Goal: Find specific page/section: Find specific page/section

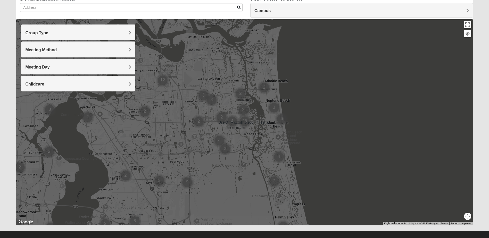
scroll to position [46, 0]
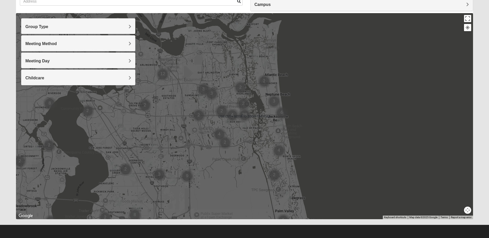
click at [126, 26] on h4 "Group Type" at bounding box center [78, 26] width 106 height 5
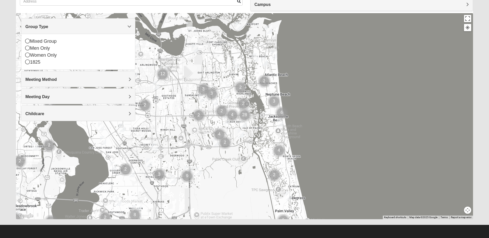
click at [126, 26] on h4 "Group Type" at bounding box center [78, 26] width 106 height 5
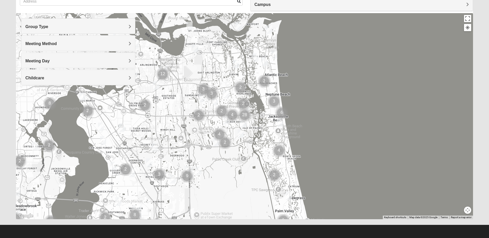
click at [57, 41] on span "Meeting Method" at bounding box center [40, 43] width 31 height 4
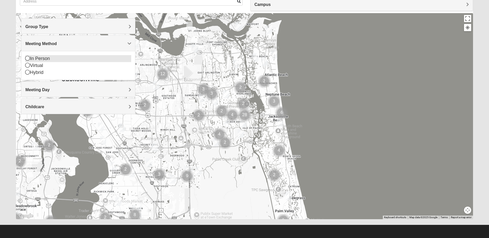
click at [28, 59] on icon at bounding box center [27, 58] width 5 height 5
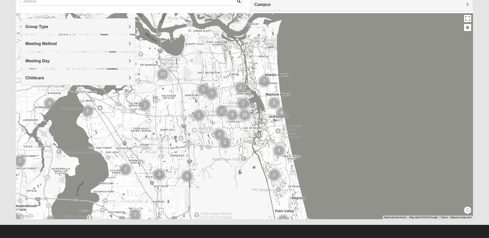
click at [130, 57] on div "Meeting Day" at bounding box center [78, 60] width 114 height 15
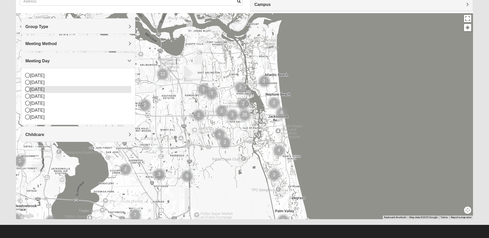
click at [27, 89] on icon at bounding box center [27, 89] width 5 height 5
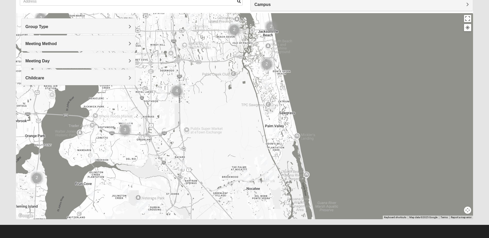
drag, startPoint x: 274, startPoint y: 166, endPoint x: 263, endPoint y: 81, distance: 86.1
click at [263, 81] on img "Womens Paul 32082" at bounding box center [265, 83] width 6 height 8
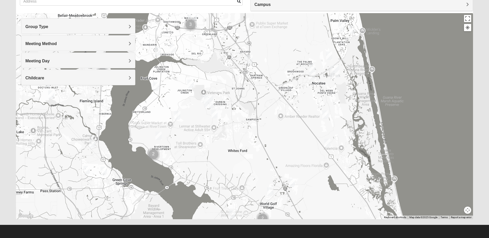
drag, startPoint x: 288, startPoint y: 167, endPoint x: 354, endPoint y: 61, distance: 124.4
click at [354, 61] on div at bounding box center [244, 116] width 456 height 206
click at [324, 112] on img "Mixed Adams 32081" at bounding box center [325, 114] width 6 height 8
click at [327, 142] on img "Mixed Gerville-Reache 32095" at bounding box center [327, 143] width 6 height 8
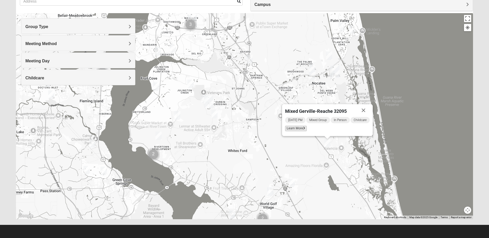
click at [300, 128] on span "Learn More" at bounding box center [296, 128] width 22 height 5
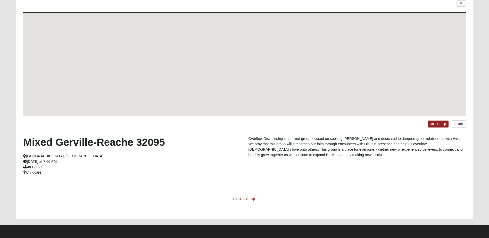
scroll to position [23, 0]
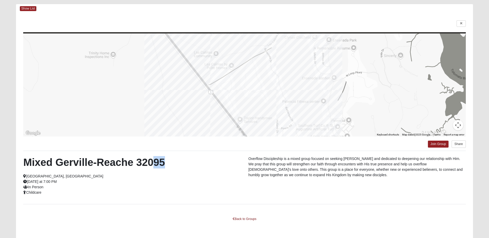
drag, startPoint x: 152, startPoint y: 164, endPoint x: 167, endPoint y: 163, distance: 14.5
click at [167, 163] on h2 "Mixed Gerville-Reache 32095" at bounding box center [131, 162] width 217 height 12
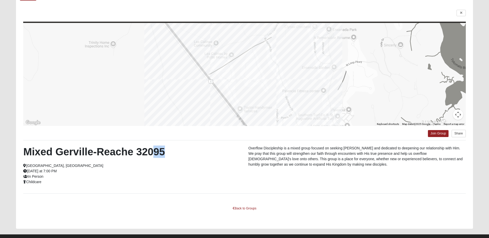
scroll to position [43, 0]
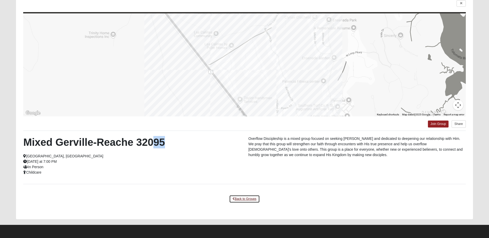
click at [248, 198] on link "Back to Groups" at bounding box center [244, 199] width 30 height 8
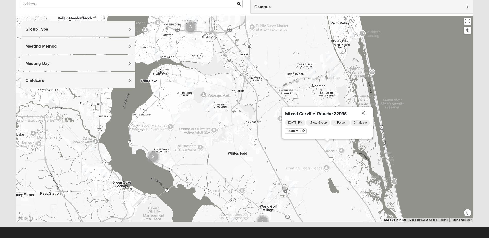
click at [364, 112] on button "Close" at bounding box center [363, 113] width 12 height 12
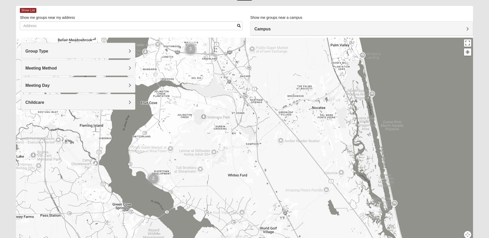
scroll to position [0, 0]
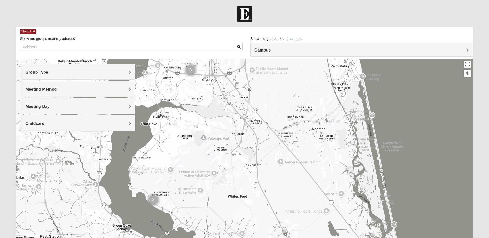
click at [445, 46] on div "Campus" at bounding box center [361, 50] width 222 height 14
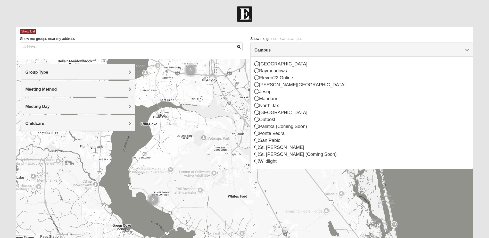
click at [445, 46] on div "Campus" at bounding box center [361, 50] width 222 height 14
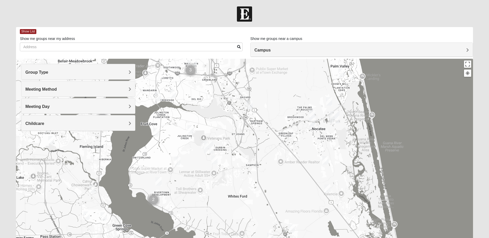
click at [116, 13] on div at bounding box center [244, 13] width 489 height 15
